Goal: Use online tool/utility: Utilize a website feature to perform a specific function

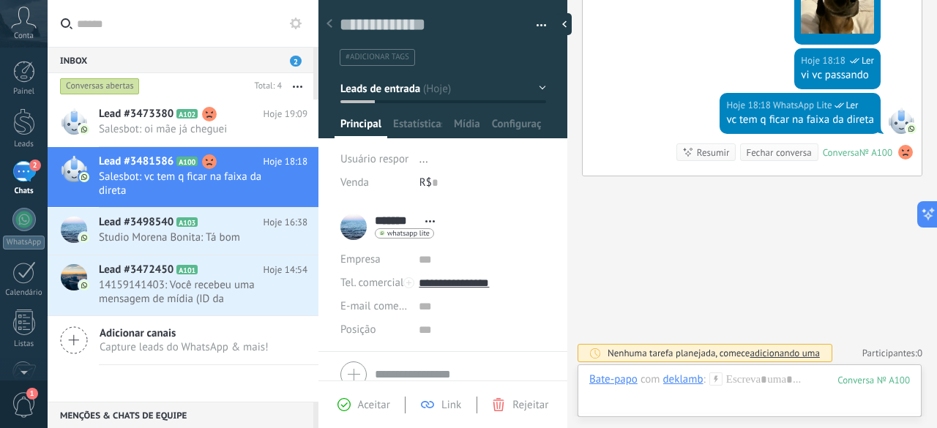
click at [744, 385] on div at bounding box center [750, 395] width 321 height 44
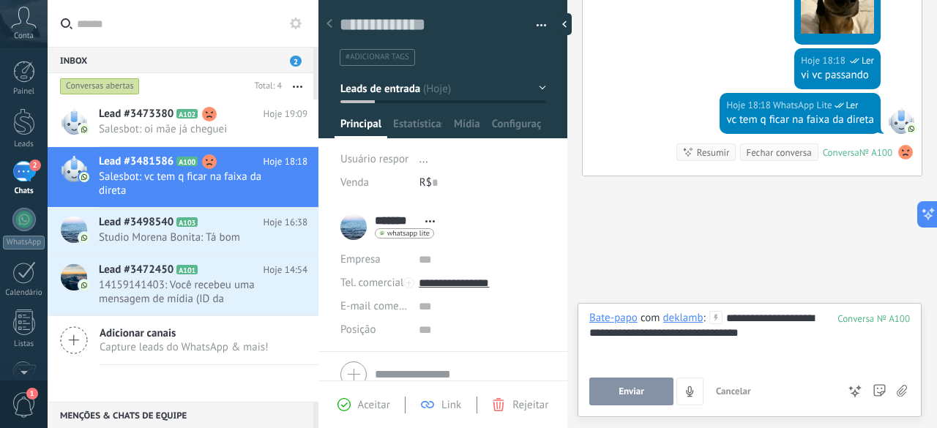
click at [854, 384] on icon at bounding box center [855, 391] width 15 height 15
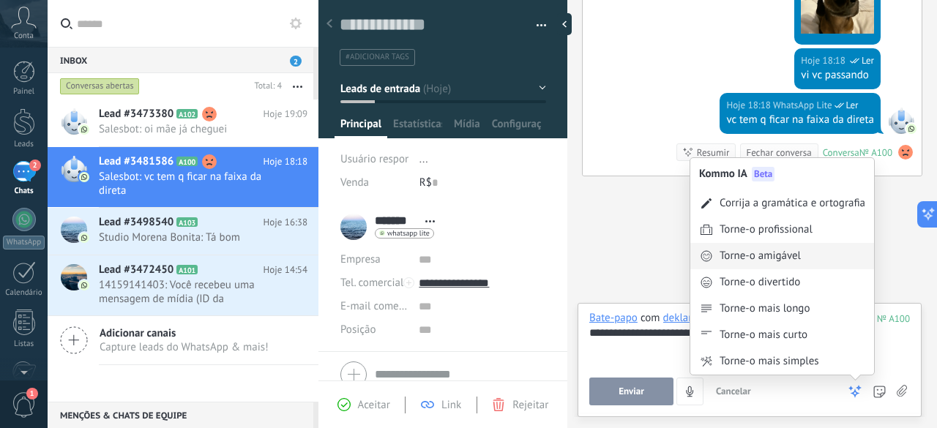
click at [769, 247] on div "Torne-o amigável" at bounding box center [783, 256] width 184 height 26
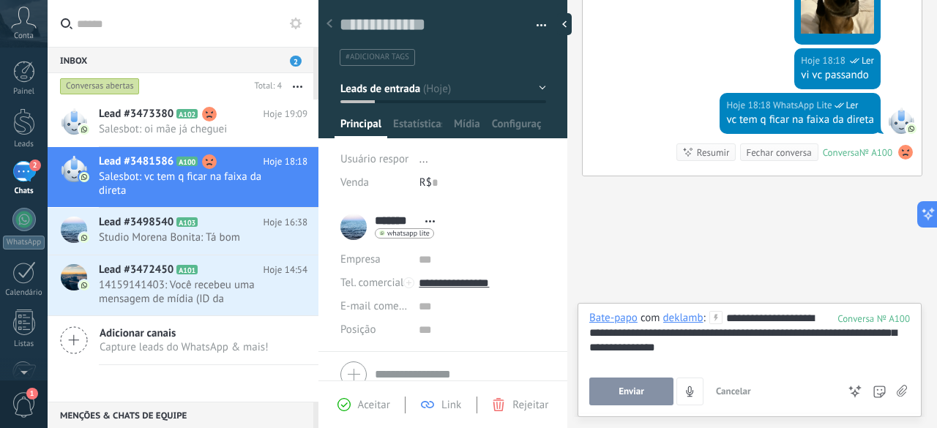
drag, startPoint x: 721, startPoint y: 316, endPoint x: 744, endPoint y: 329, distance: 25.9
click at [744, 329] on div "**********" at bounding box center [750, 339] width 321 height 56
click at [696, 353] on div "**********" at bounding box center [750, 339] width 321 height 56
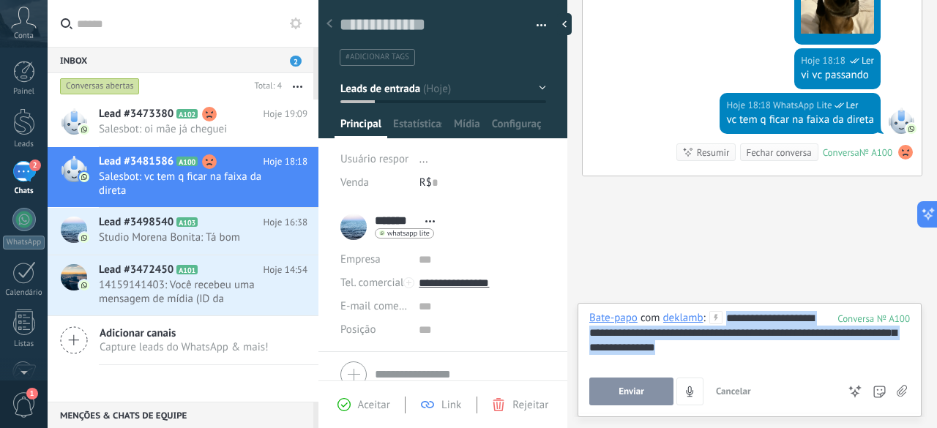
drag, startPoint x: 696, startPoint y: 353, endPoint x: 702, endPoint y: 286, distance: 66.9
click at [702, 286] on div "Buscar Carregar mais Hoje Hoje Criar: 2 eventos Expandir deklamb Hoje 14:52 Wha…" at bounding box center [753, 214] width 370 height 428
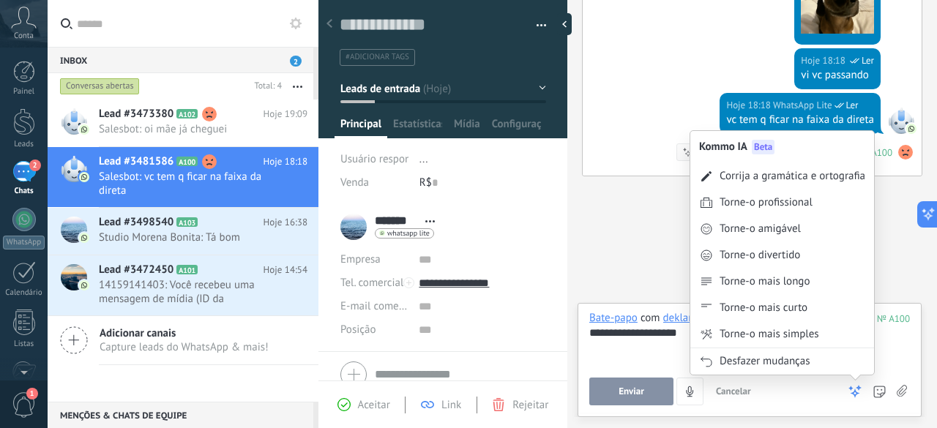
click at [855, 397] on use at bounding box center [855, 392] width 10 height 10
click at [824, 233] on div "Torne-o amigável" at bounding box center [783, 229] width 184 height 26
click at [788, 208] on div "Torne-o profissional" at bounding box center [766, 203] width 93 height 15
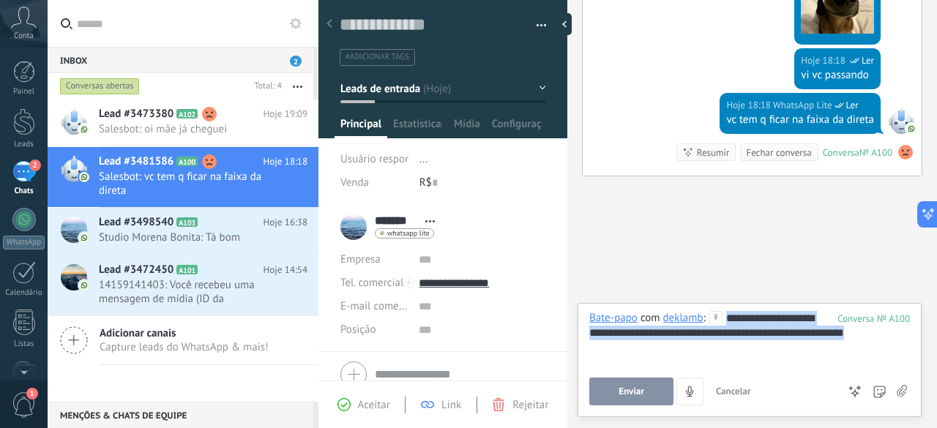
drag, startPoint x: 855, startPoint y: 341, endPoint x: 704, endPoint y: 316, distance: 153.0
click at [704, 316] on div "**********" at bounding box center [750, 339] width 321 height 56
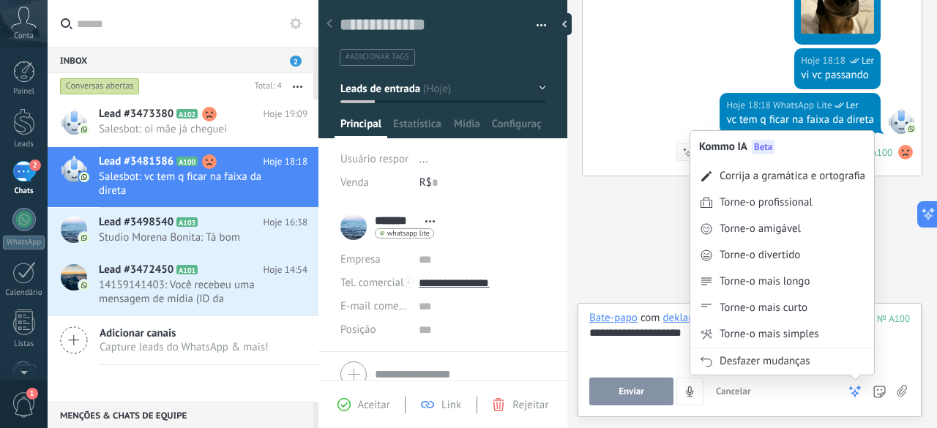
click at [854, 385] on icon at bounding box center [855, 391] width 15 height 15
click at [822, 235] on div "Torne-o amigável" at bounding box center [783, 229] width 184 height 26
click at [858, 394] on use at bounding box center [855, 392] width 10 height 10
click at [819, 237] on div "Torne-o amigável" at bounding box center [783, 229] width 184 height 26
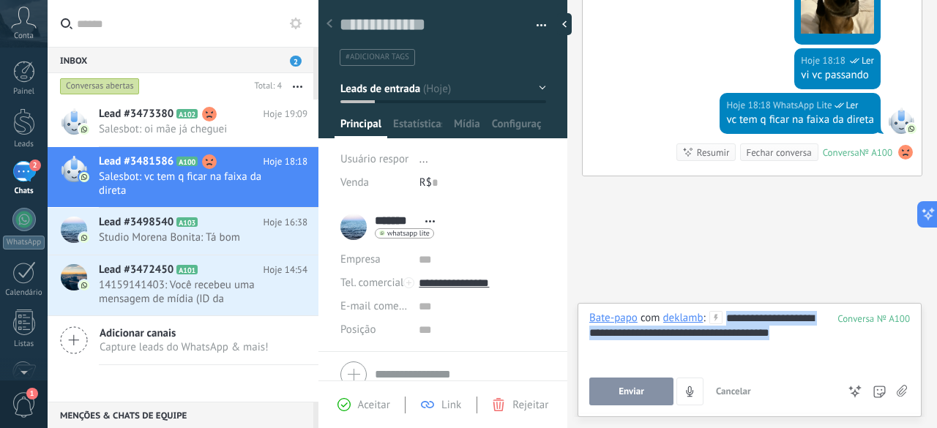
drag, startPoint x: 795, startPoint y: 335, endPoint x: 691, endPoint y: 267, distance: 124.5
click at [691, 267] on div "Buscar Carregar mais Hoje Hoje Criar: 2 eventos Expandir deklamb Hoje 14:52 Wha…" at bounding box center [753, 214] width 370 height 428
